Goal: Transaction & Acquisition: Purchase product/service

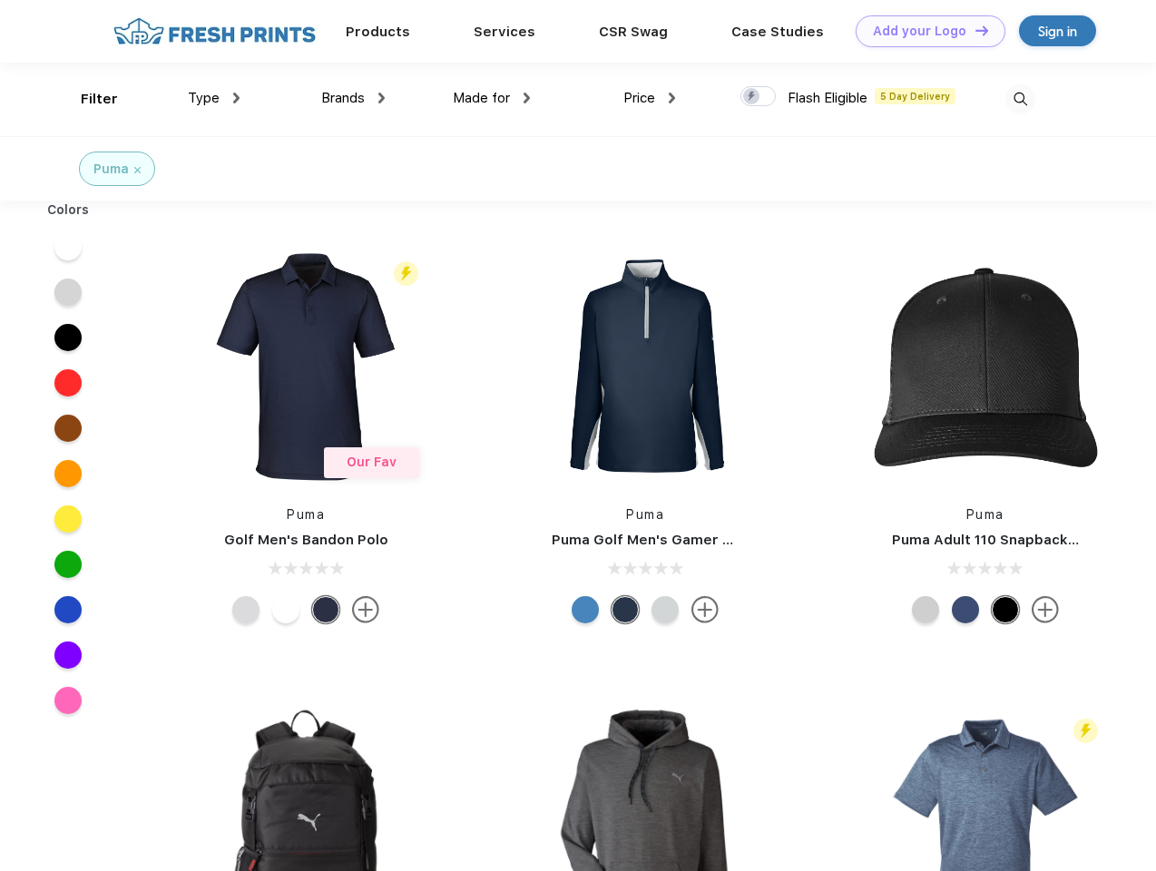
click at [924, 31] on link "Add your Logo Design Tool" at bounding box center [931, 31] width 150 height 32
click at [0, 0] on div "Design Tool" at bounding box center [0, 0] width 0 height 0
click at [974, 30] on link "Add your Logo Design Tool" at bounding box center [931, 31] width 150 height 32
click at [87, 99] on div "Filter" at bounding box center [99, 99] width 37 height 21
click at [214, 98] on span "Type" at bounding box center [204, 98] width 32 height 16
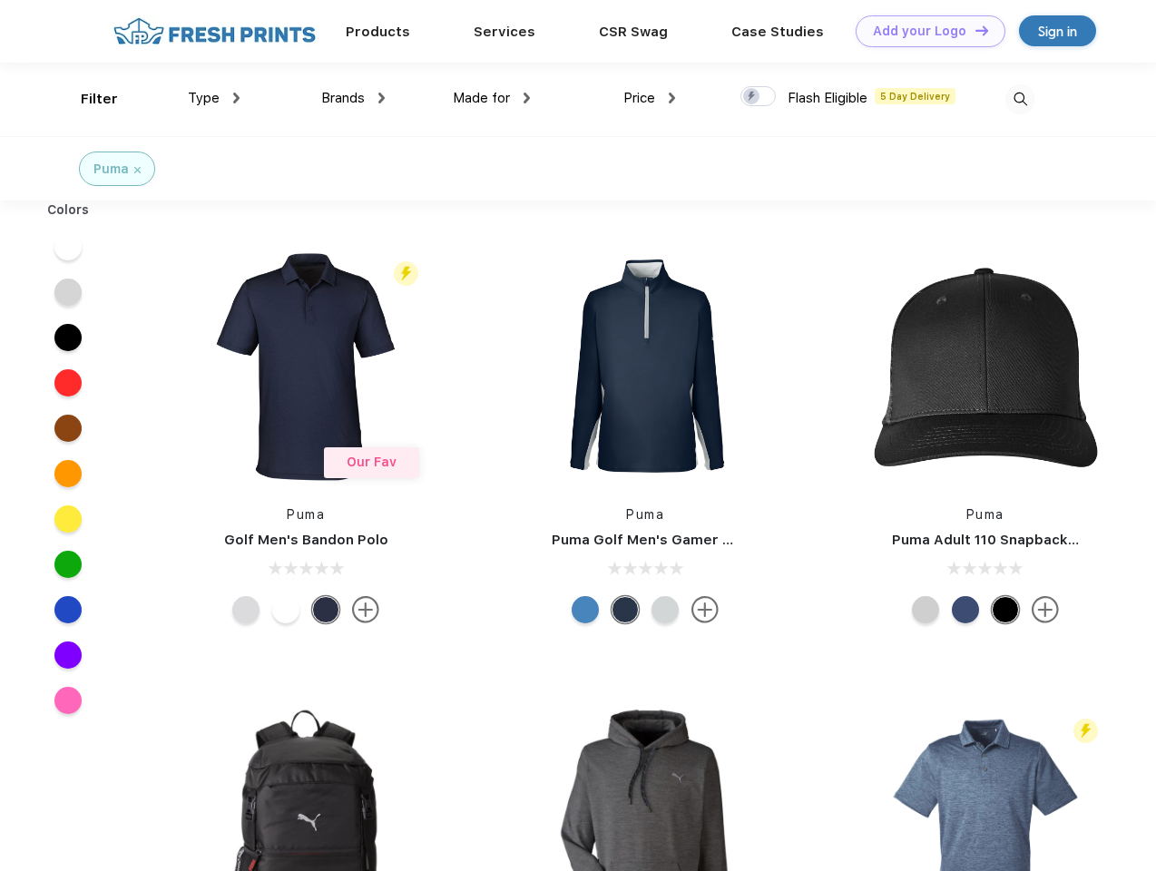
click at [353, 98] on span "Brands" at bounding box center [343, 98] width 44 height 16
click at [492, 98] on span "Made for" at bounding box center [481, 98] width 57 height 16
click at [650, 98] on span "Price" at bounding box center [640, 98] width 32 height 16
click at [759, 97] on div at bounding box center [758, 96] width 35 height 20
click at [752, 97] on input "checkbox" at bounding box center [747, 91] width 12 height 12
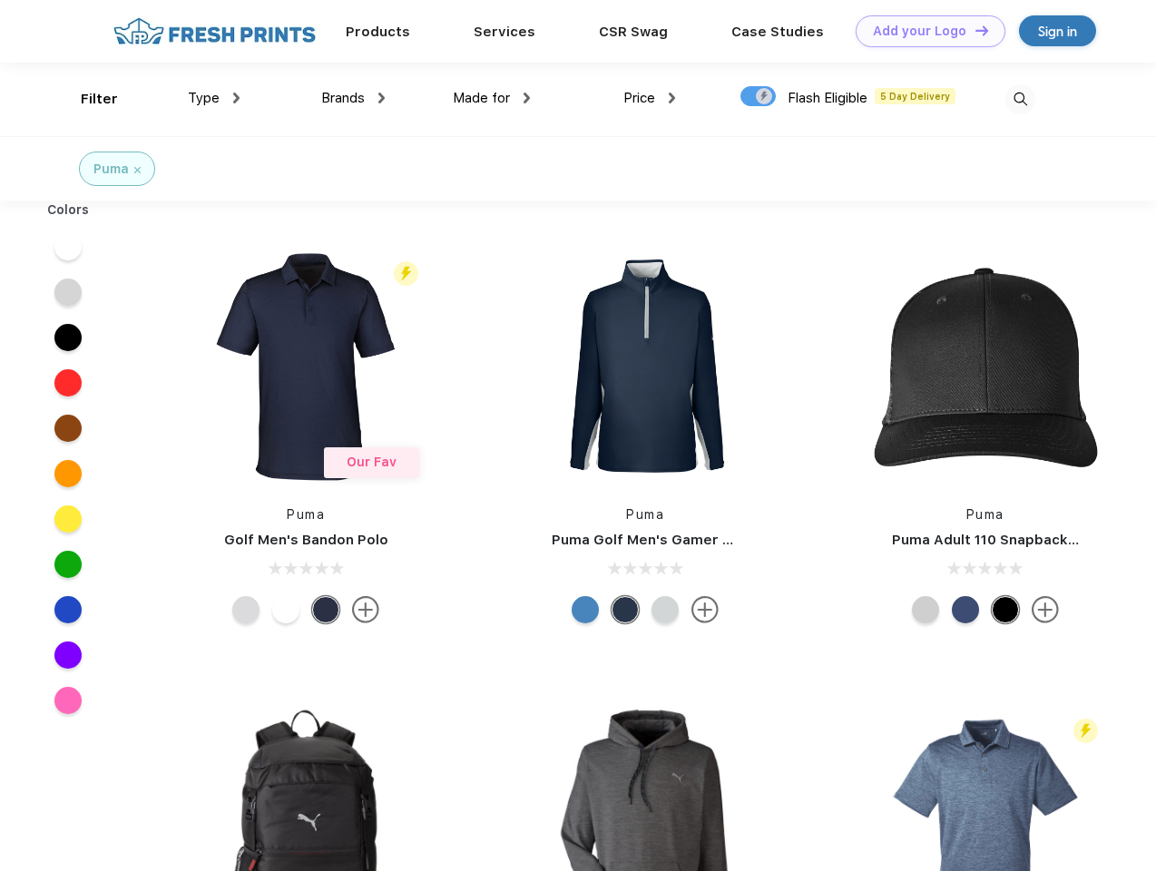
click at [1020, 99] on img at bounding box center [1021, 99] width 30 height 30
